Goal: Navigation & Orientation: Find specific page/section

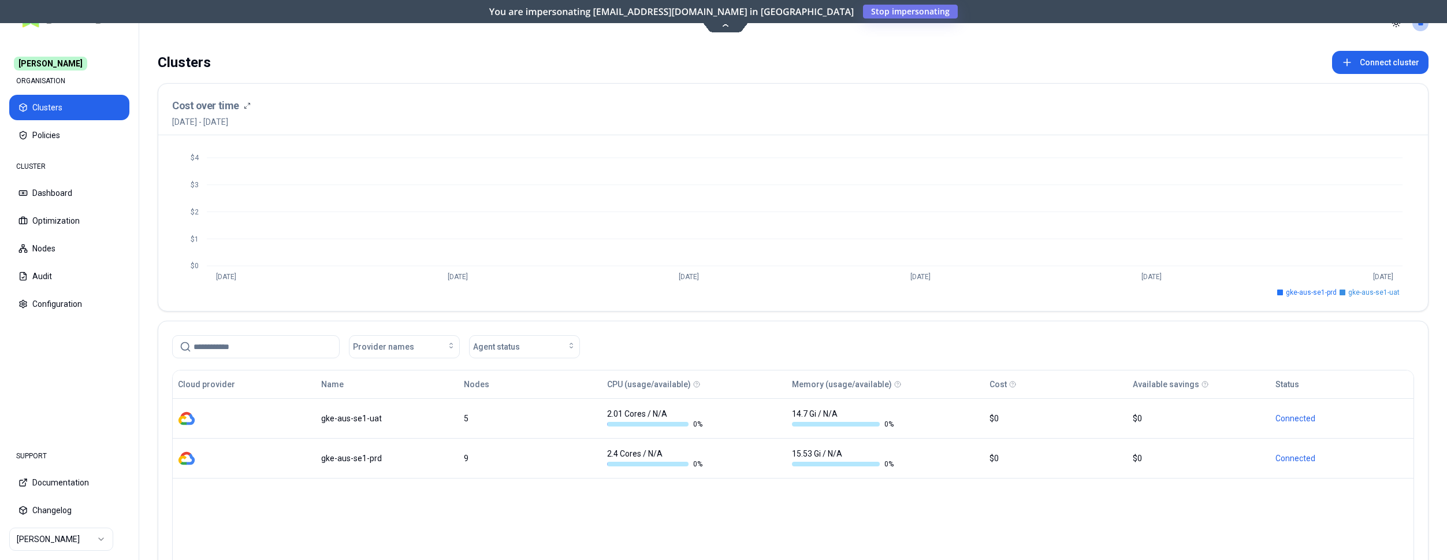
click at [74, 536] on html "[PERSON_NAME] ORGANISATION Clusters Policies CLUSTER Dashboard Optimization Nod…" at bounding box center [723, 280] width 1447 height 560
click at [348, 61] on html "Carma ORGANISATION Clusters Policies CLUSTER Dashboard Optimization Nodes Audit…" at bounding box center [723, 280] width 1447 height 560
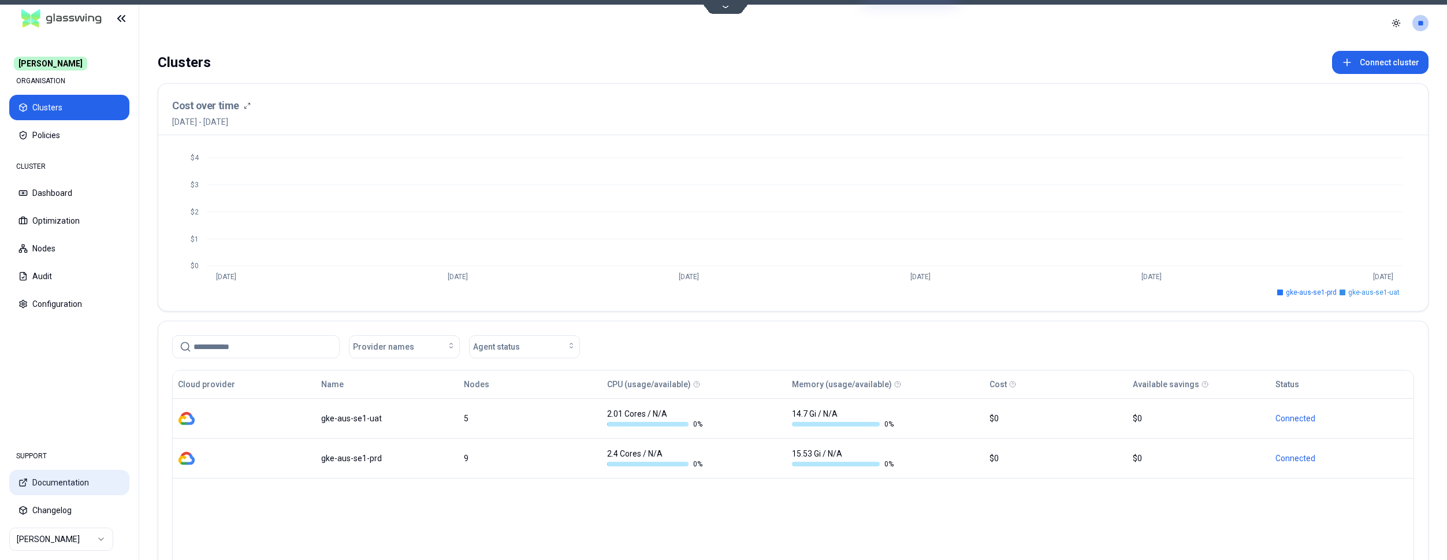
click at [51, 483] on button "Documentation" at bounding box center [69, 482] width 120 height 25
click at [81, 540] on html "Carma ORGANISATION Clusters Policies CLUSTER Dashboard Optimization Nodes Audit…" at bounding box center [723, 280] width 1447 height 560
